Goal: Task Accomplishment & Management: Use online tool/utility

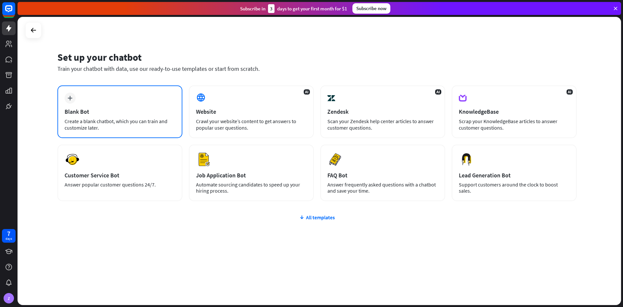
click at [101, 107] on div "plus Blank Bot Create a blank chatbot, which you can train and customize later." at bounding box center [119, 111] width 125 height 53
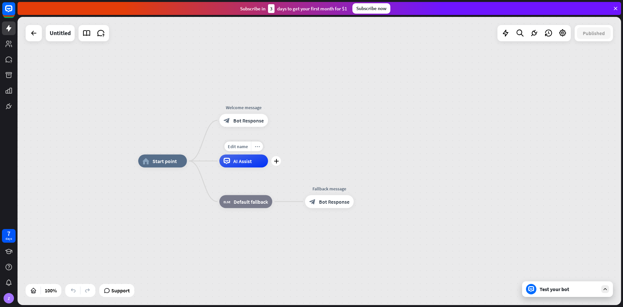
click at [258, 148] on icon "more_horiz" at bounding box center [257, 146] width 5 height 5
click at [281, 130] on div "home_2 Start point Welcome message block_bot_response Bot Response plus AI Assi…" at bounding box center [320, 161] width 604 height 288
click at [252, 122] on span "Bot Response" at bounding box center [248, 120] width 31 height 6
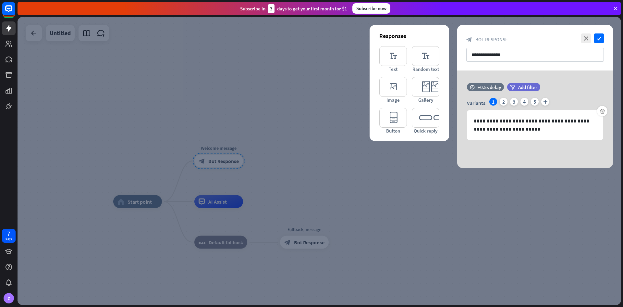
click at [360, 182] on div at bounding box center [320, 161] width 604 height 288
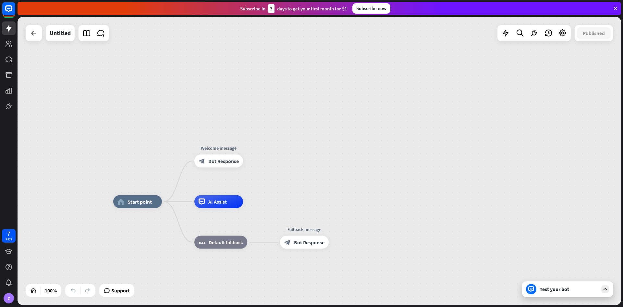
click at [602, 289] on div at bounding box center [606, 289] width 8 height 8
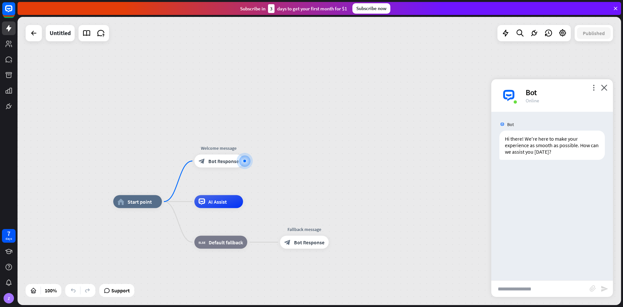
click at [356, 167] on div "home_2 Start point Welcome message block_bot_response Bot Response AI Assist bl…" at bounding box center [320, 161] width 604 height 288
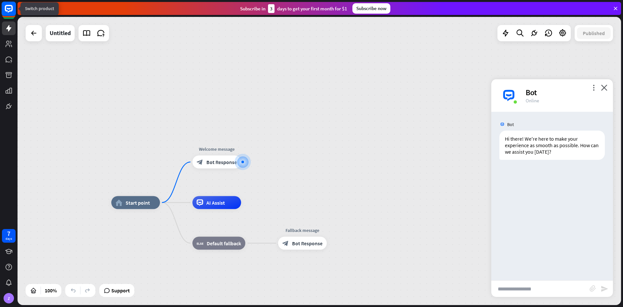
click at [8, 8] on icon at bounding box center [9, 9] width 4 height 2
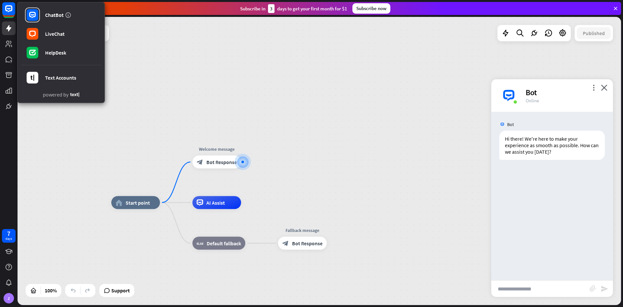
click at [140, 63] on div "home_2 Start point Welcome message block_bot_response Bot Response AI Assist bl…" at bounding box center [320, 161] width 604 height 288
